Goal: Task Accomplishment & Management: Use online tool/utility

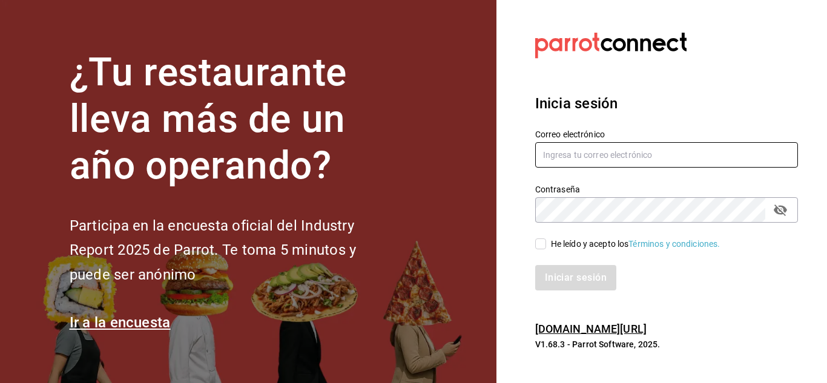
click at [589, 147] on input "text" at bounding box center [666, 154] width 263 height 25
type input "[EMAIL_ADDRESS][DOMAIN_NAME]"
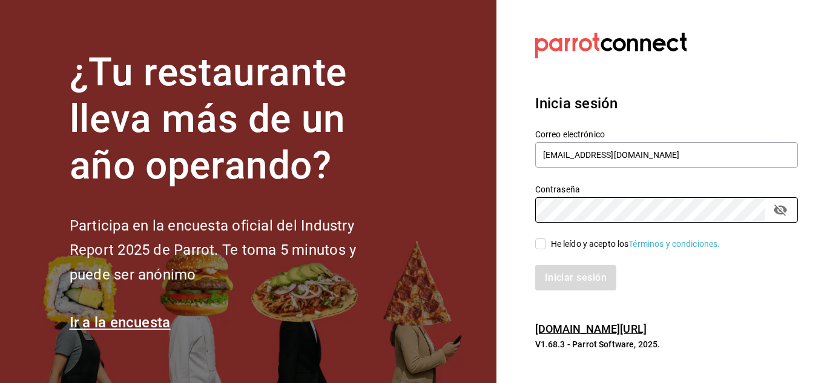
click at [540, 244] on input "He leído y acepto los Términos y condiciones." at bounding box center [540, 243] width 11 height 11
checkbox input "true"
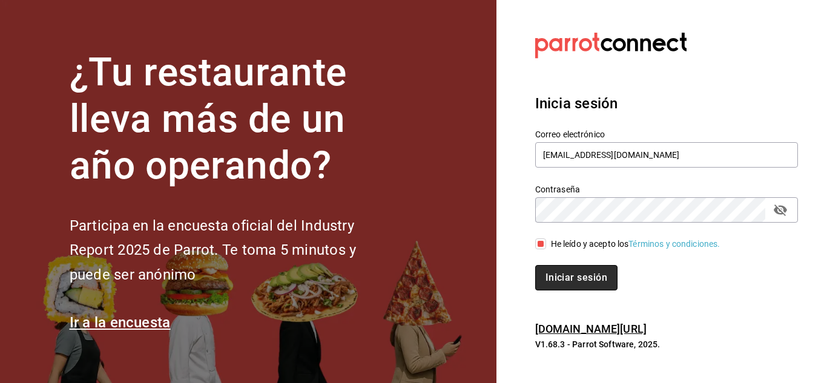
click at [591, 280] on button "Iniciar sesión" at bounding box center [576, 277] width 82 height 25
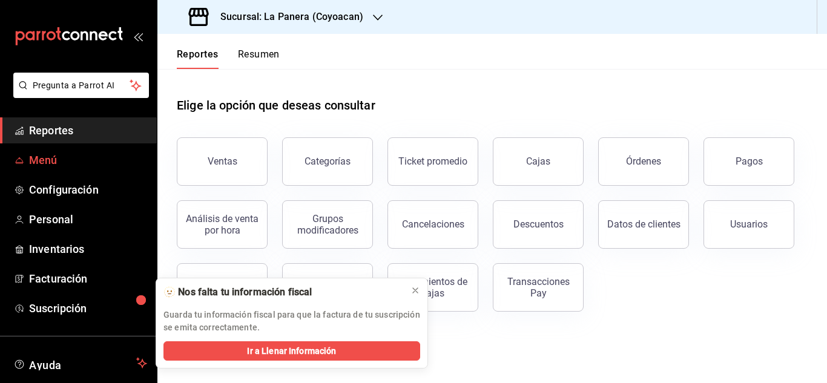
click at [58, 157] on span "Menú" at bounding box center [88, 160] width 118 height 16
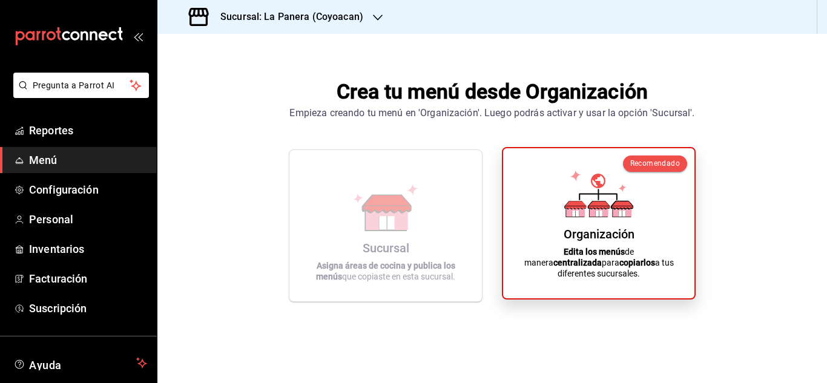
click at [586, 240] on div "Organización" at bounding box center [598, 234] width 71 height 15
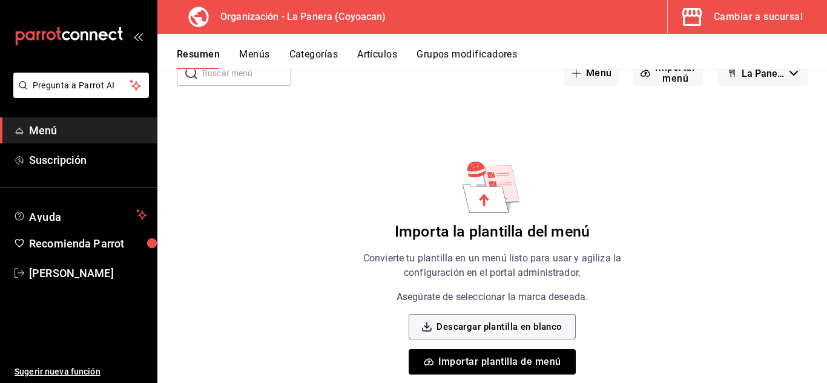
scroll to position [93, 0]
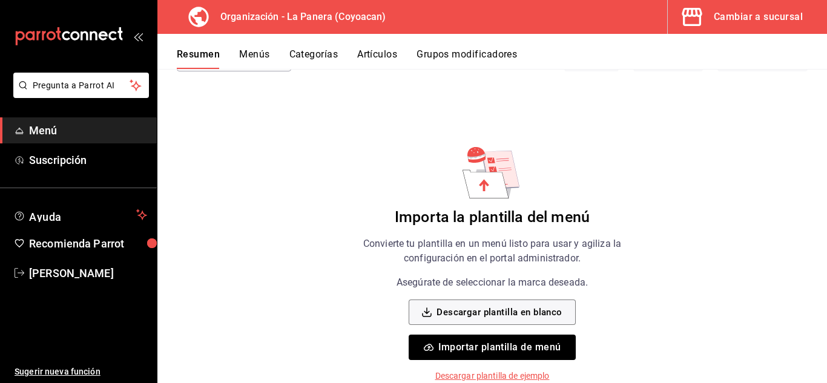
click at [514, 374] on p "Descargar plantilla de ejemplo" at bounding box center [492, 376] width 114 height 13
